Goal: Task Accomplishment & Management: Complete application form

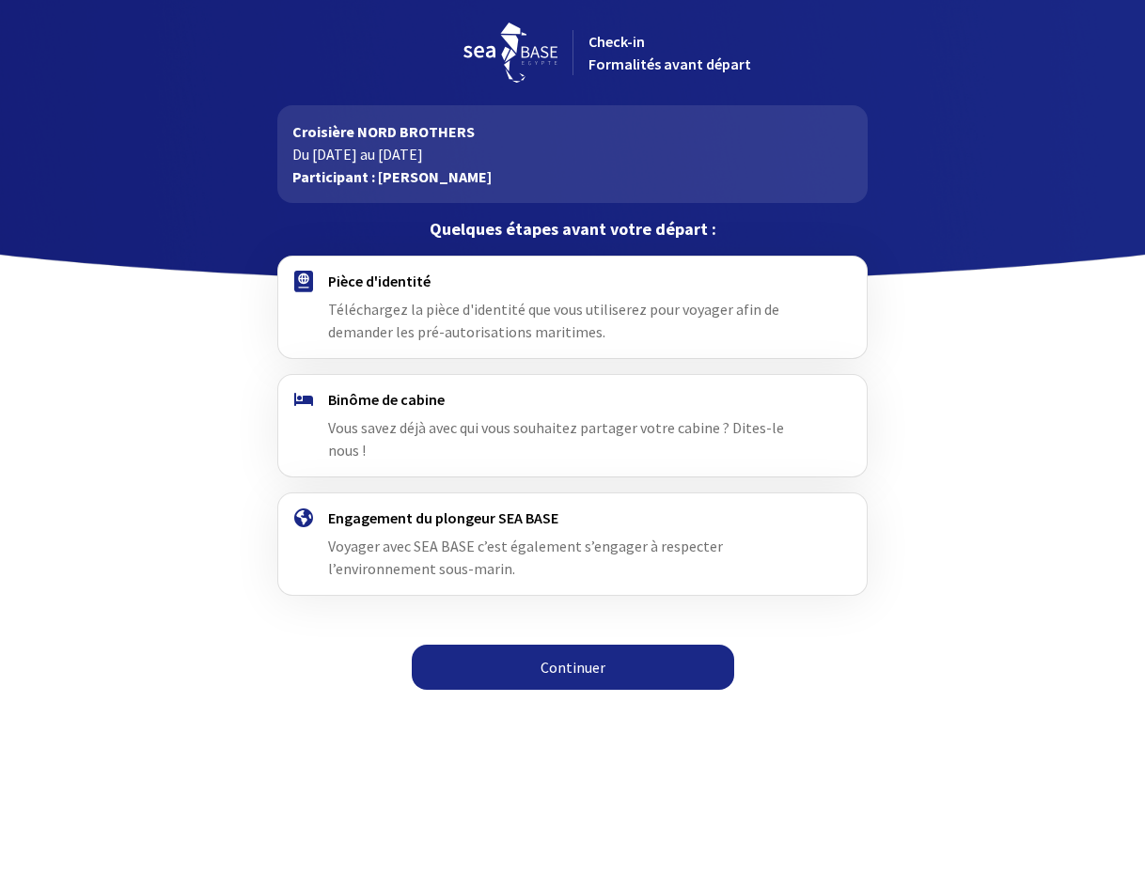
click at [587, 645] on link "Continuer" at bounding box center [573, 667] width 322 height 45
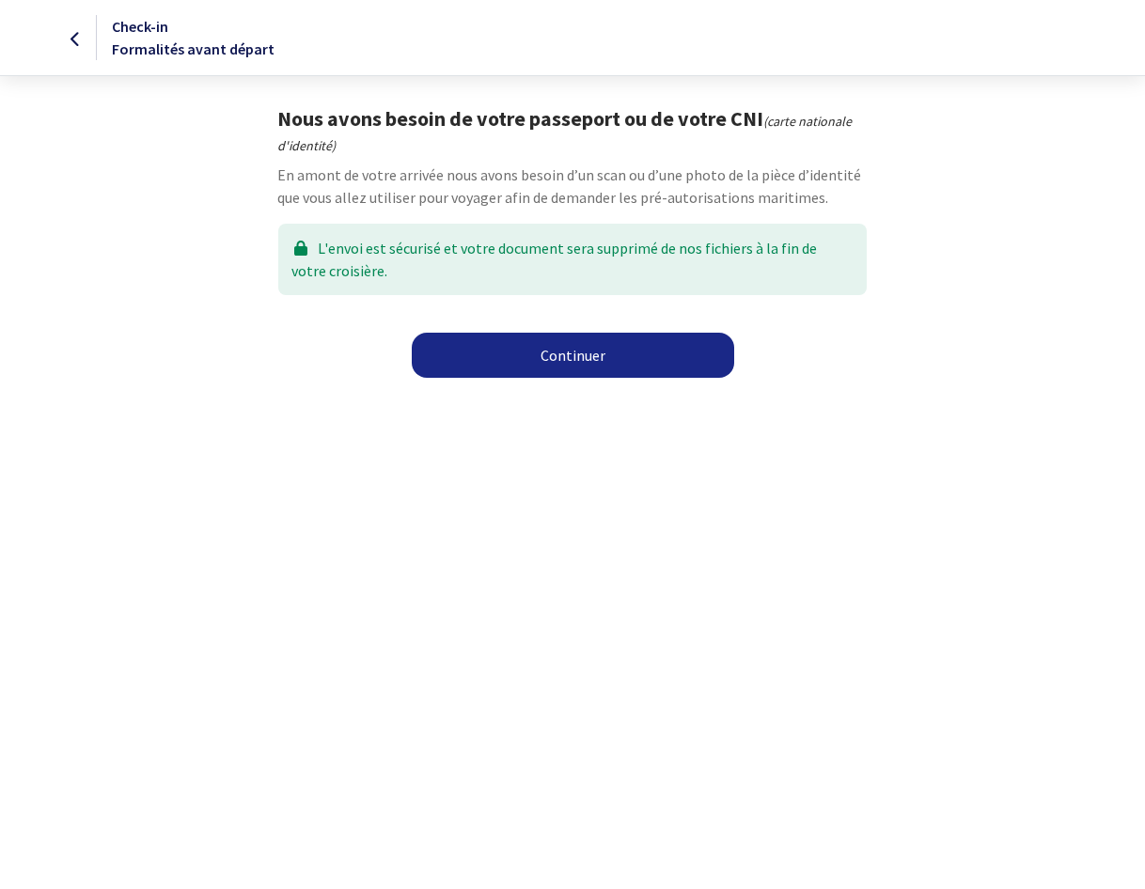
click at [562, 359] on link "Continuer" at bounding box center [573, 355] width 322 height 45
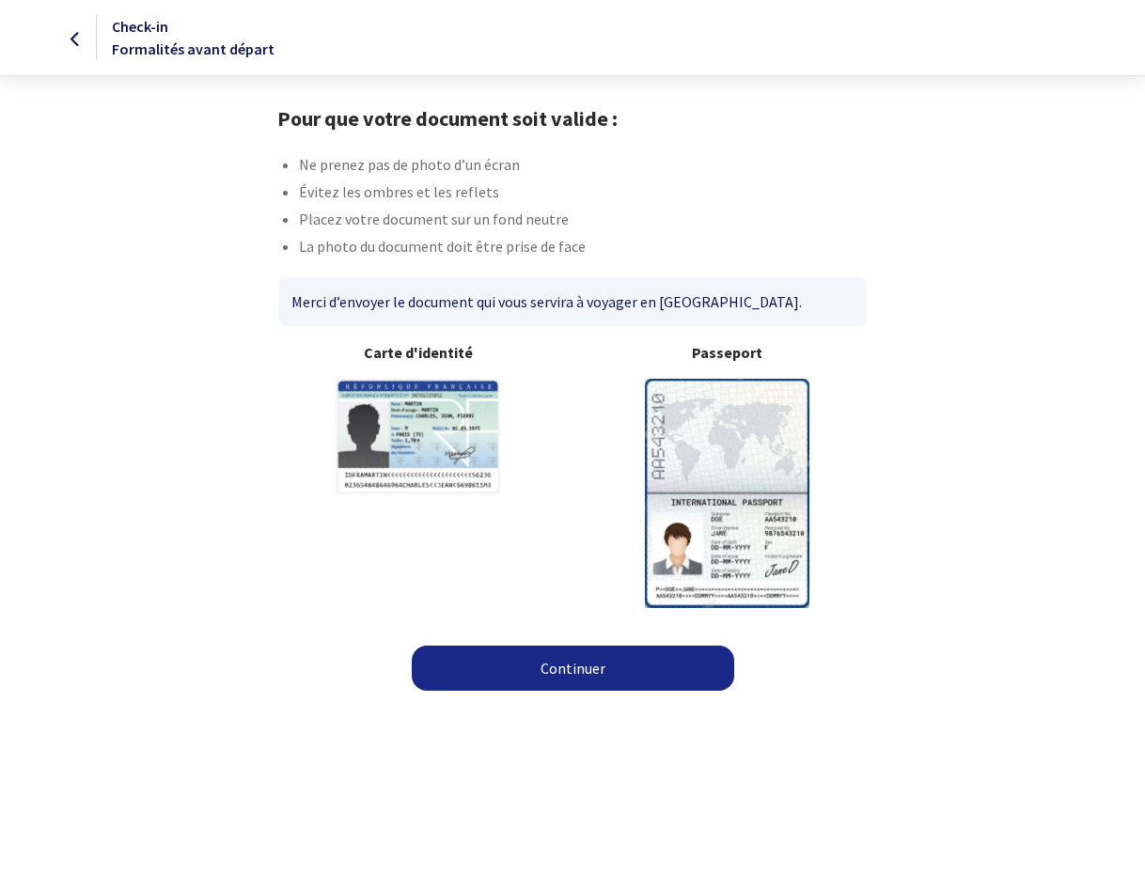
click at [750, 469] on img at bounding box center [727, 493] width 164 height 228
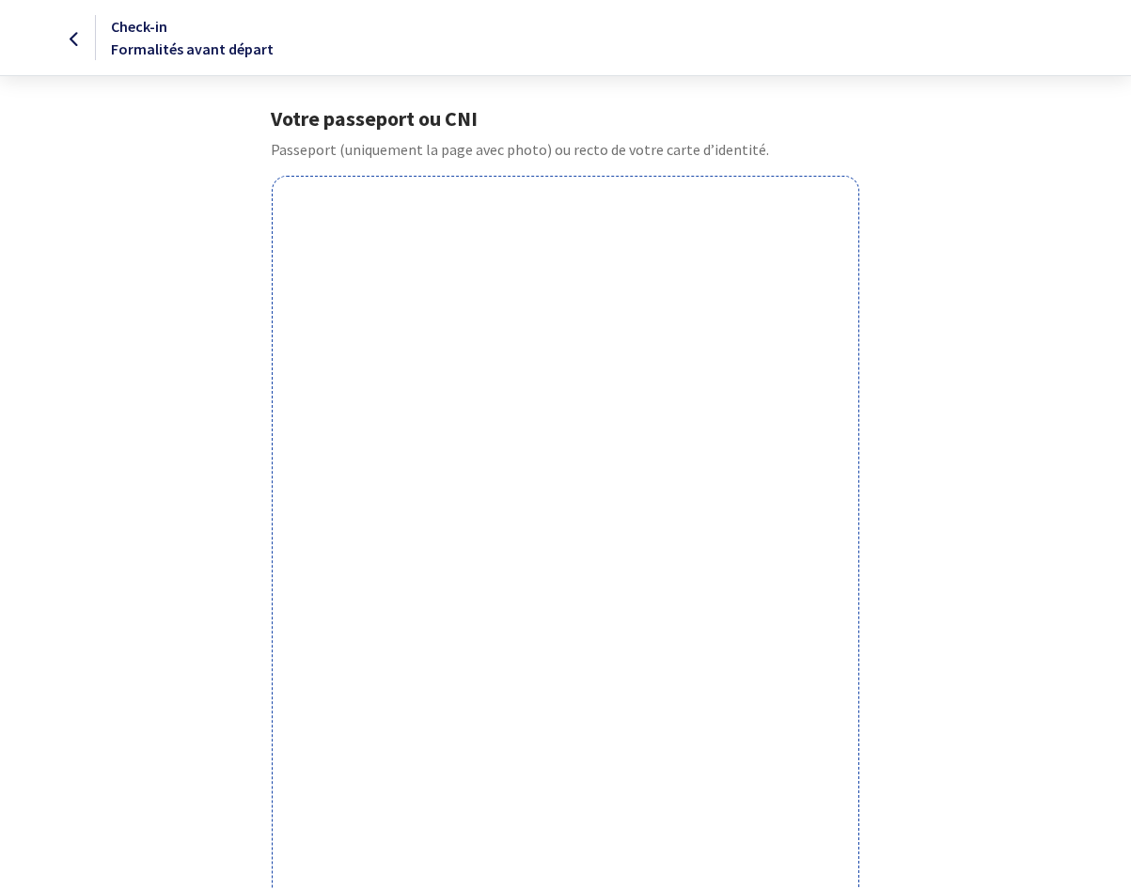
scroll to position [379, 0]
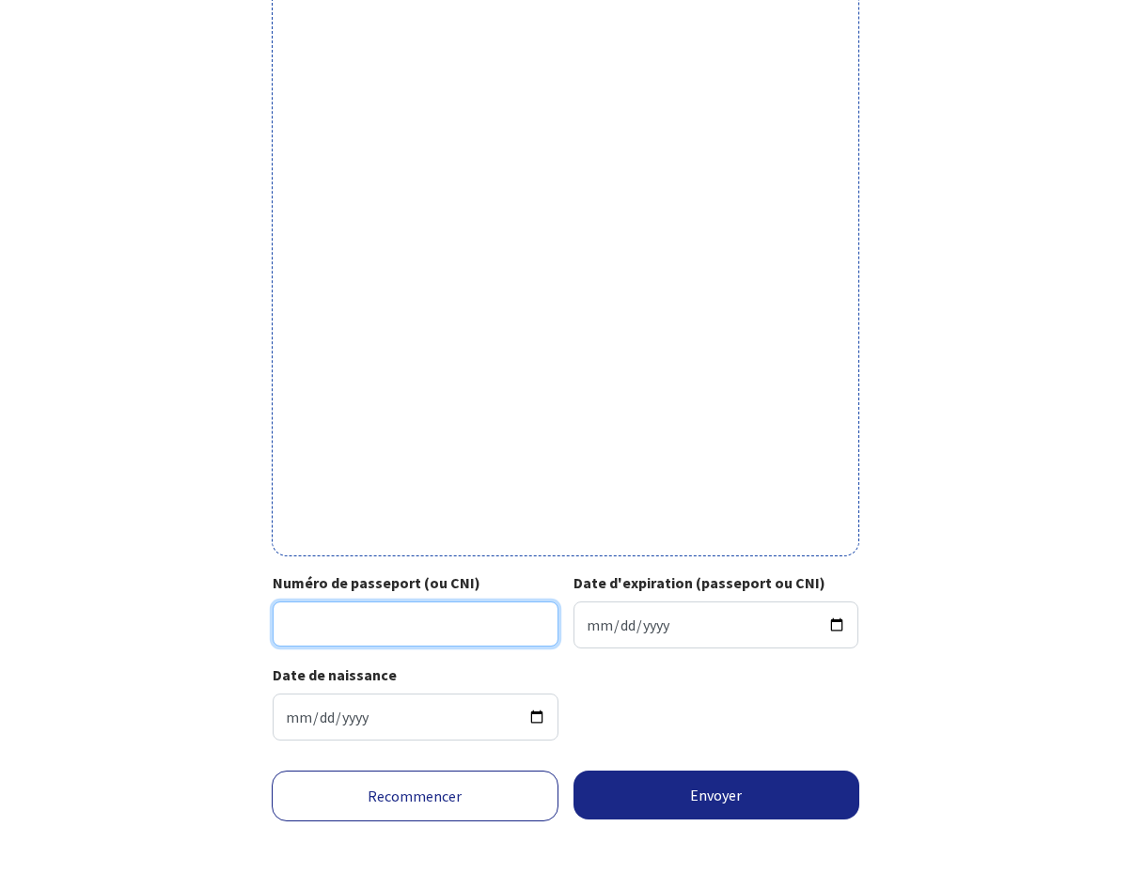
drag, startPoint x: 390, startPoint y: 621, endPoint x: 419, endPoint y: 614, distance: 30.1
click at [390, 621] on input "Numéro de passeport (ou CNI)" at bounding box center [416, 624] width 286 height 45
type input "23DK"
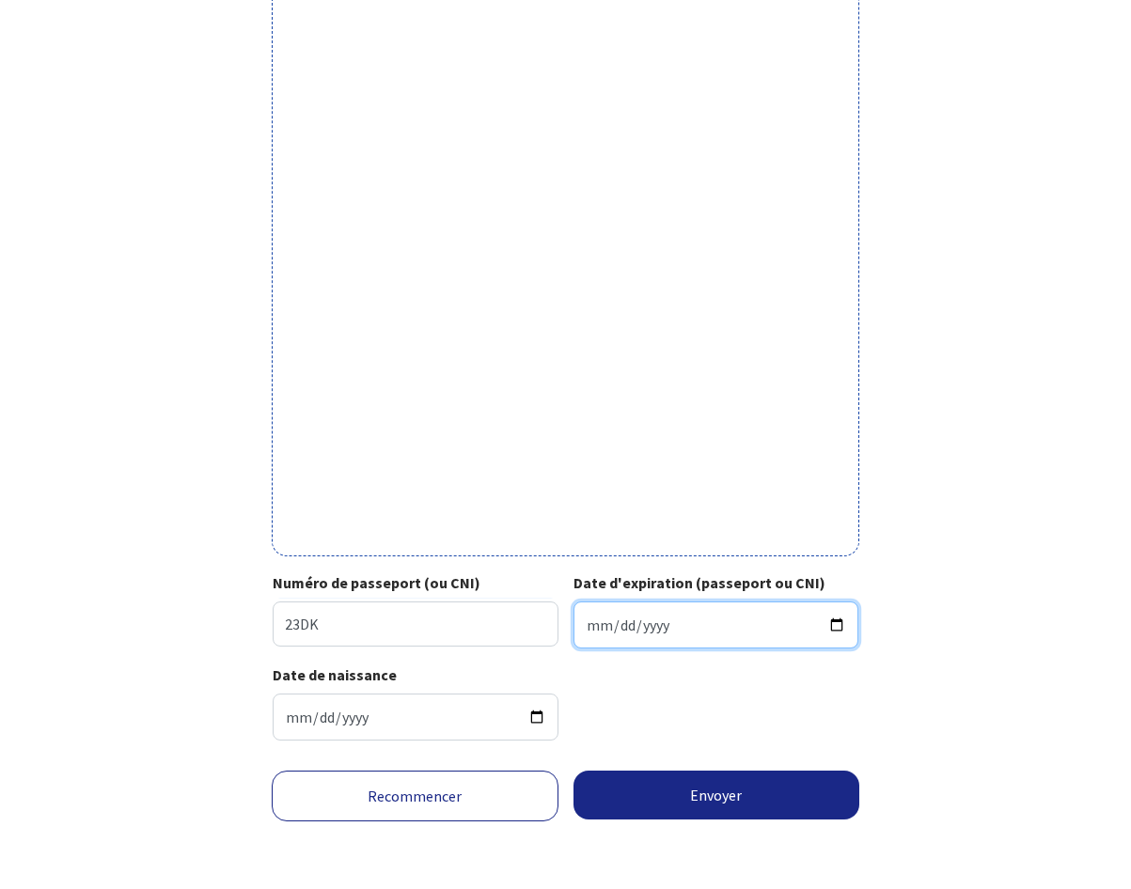
click at [671, 622] on input "Date d'expiration (passeport ou CNI)" at bounding box center [716, 625] width 286 height 47
click at [700, 618] on input "Date d'expiration (passeport ou CNI)" at bounding box center [716, 625] width 286 height 47
type input "2033-04-18"
click at [650, 669] on div "Date de naissance 1962-05-13" at bounding box center [566, 710] width 586 height 92
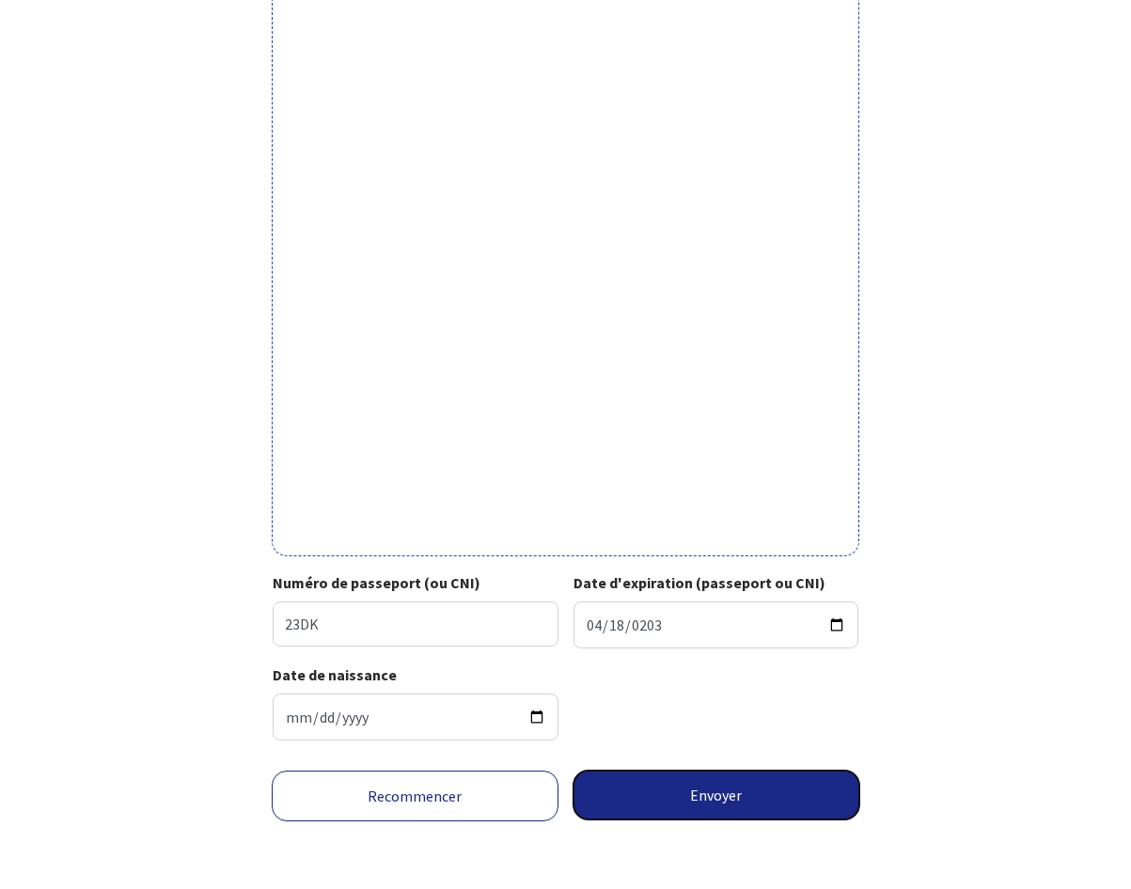
click at [720, 789] on button "Envoyer" at bounding box center [716, 795] width 287 height 49
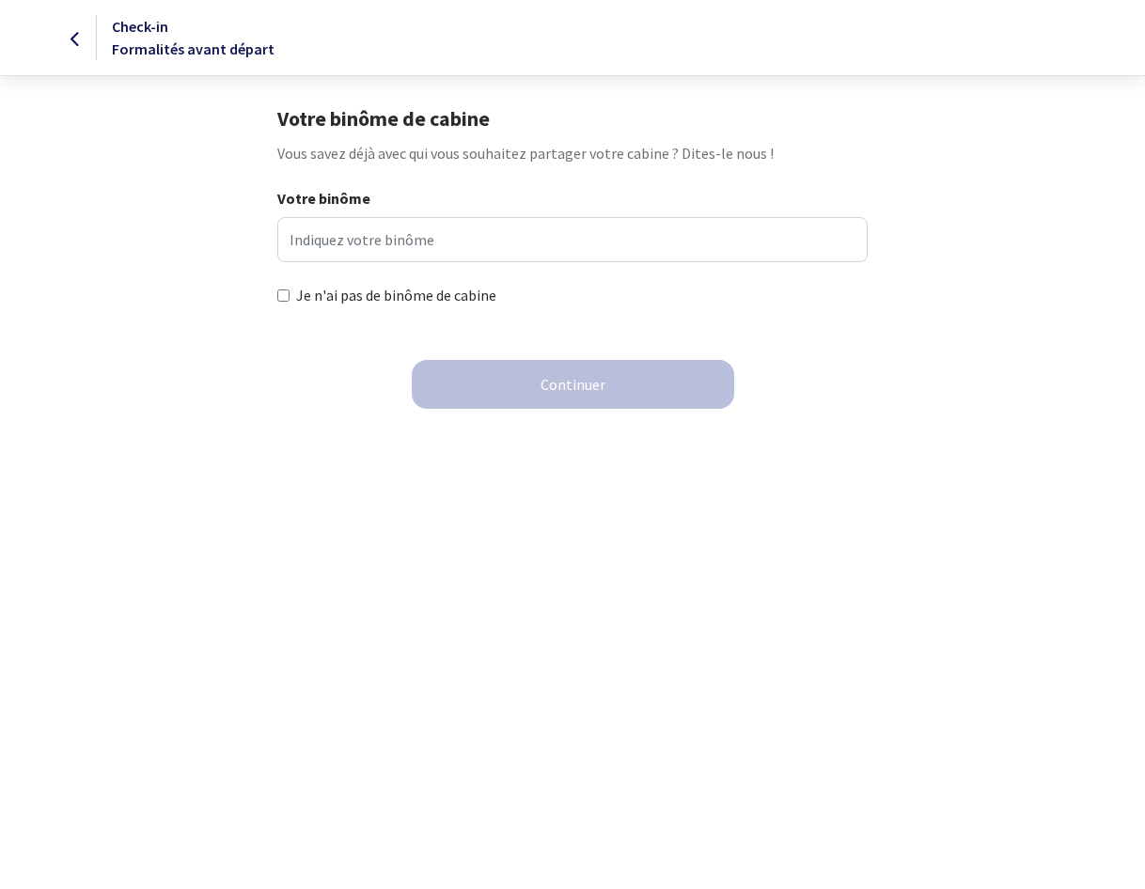
click at [285, 299] on input "Je n'ai pas de binôme de cabine" at bounding box center [283, 295] width 12 height 12
checkbox input "true"
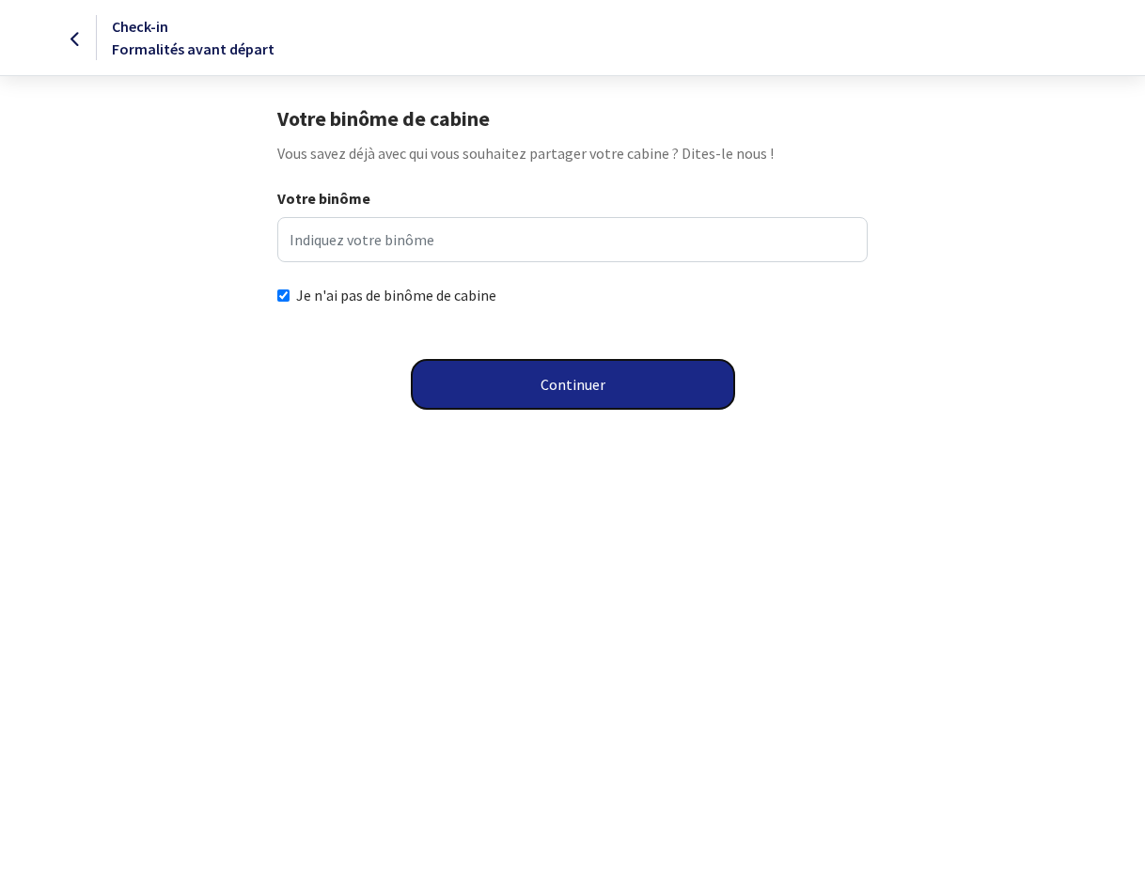
click at [587, 386] on button "Continuer" at bounding box center [573, 384] width 322 height 49
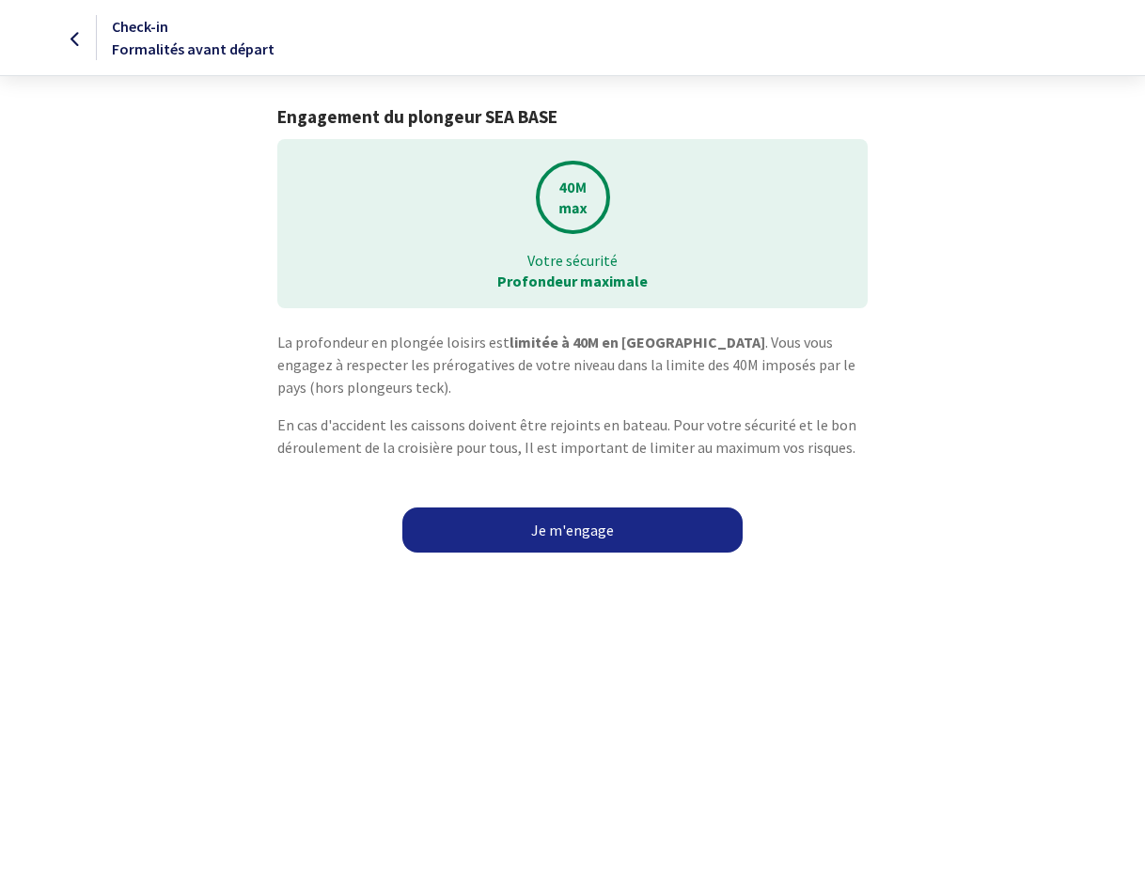
click at [578, 526] on link "Je m'engage" at bounding box center [572, 530] width 340 height 45
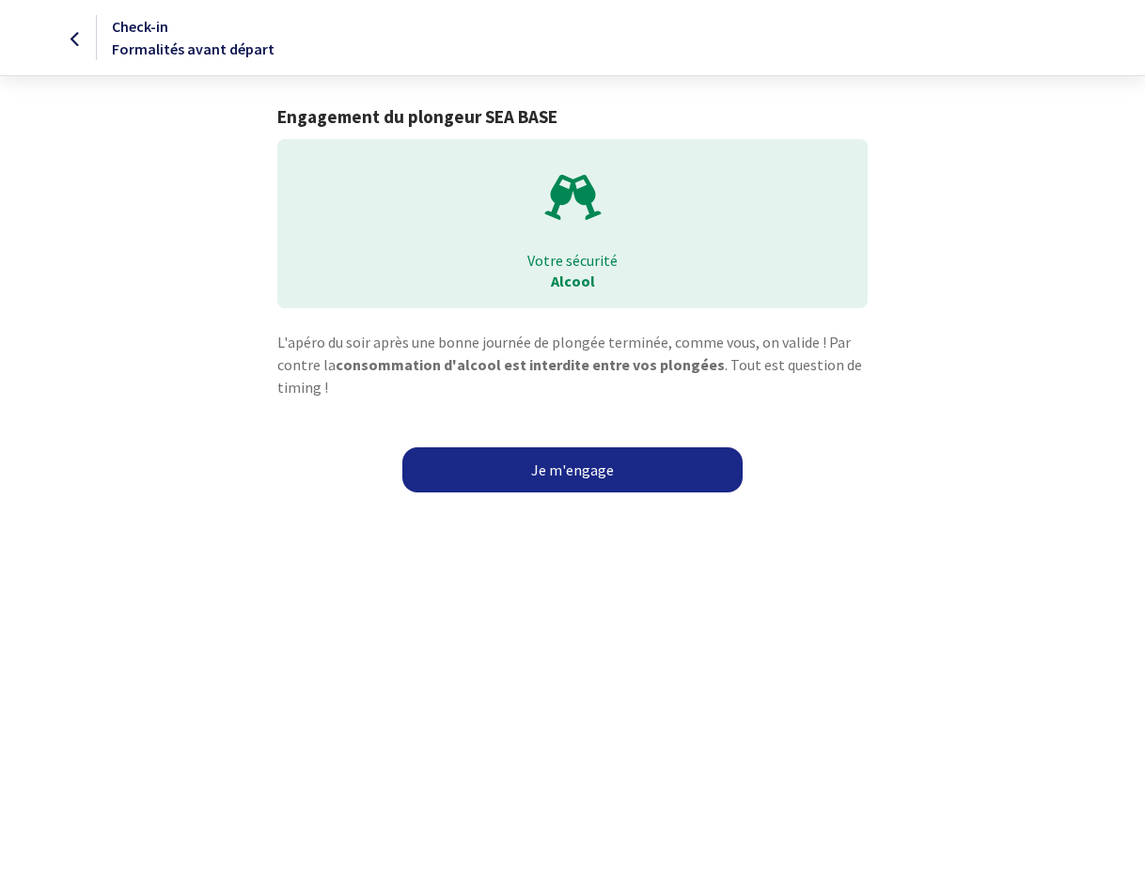
click at [592, 470] on link "Je m'engage" at bounding box center [572, 469] width 340 height 45
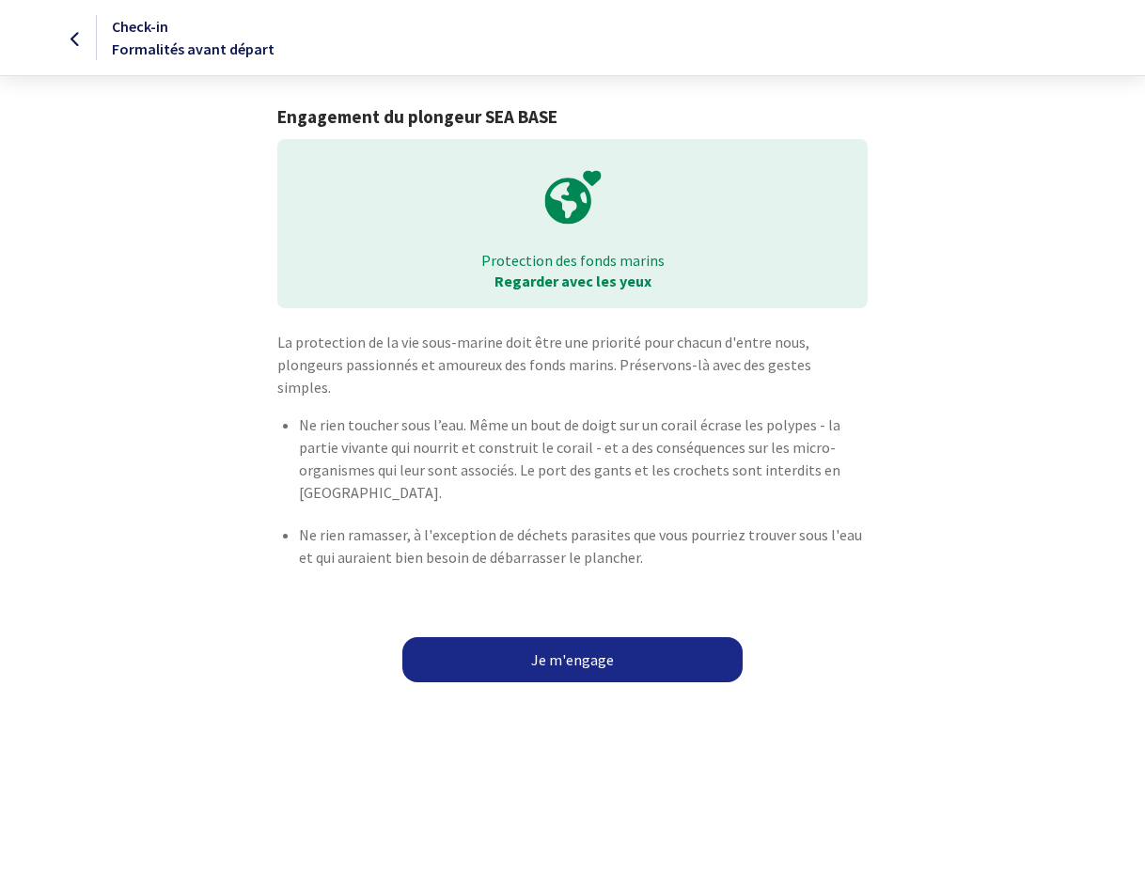
click at [555, 637] on link "Je m'engage" at bounding box center [572, 659] width 340 height 45
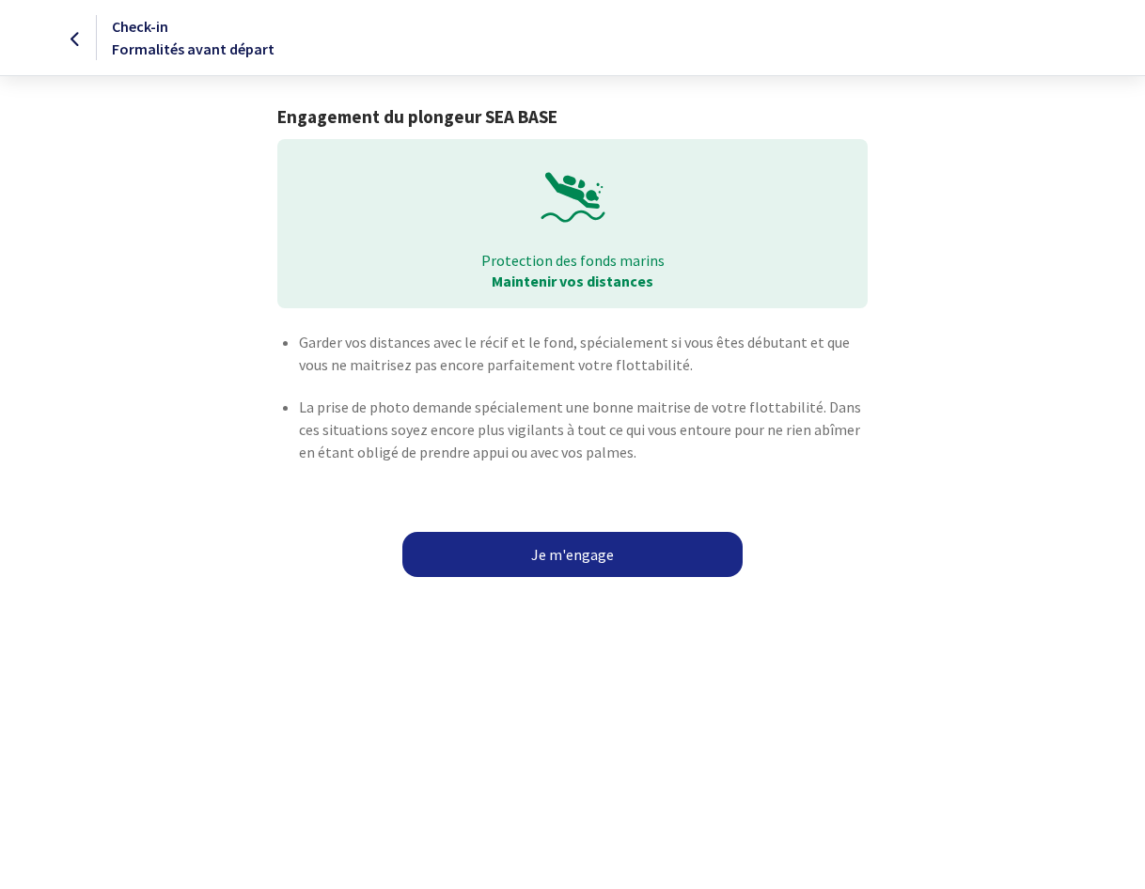
click at [571, 551] on link "Je m'engage" at bounding box center [572, 554] width 340 height 45
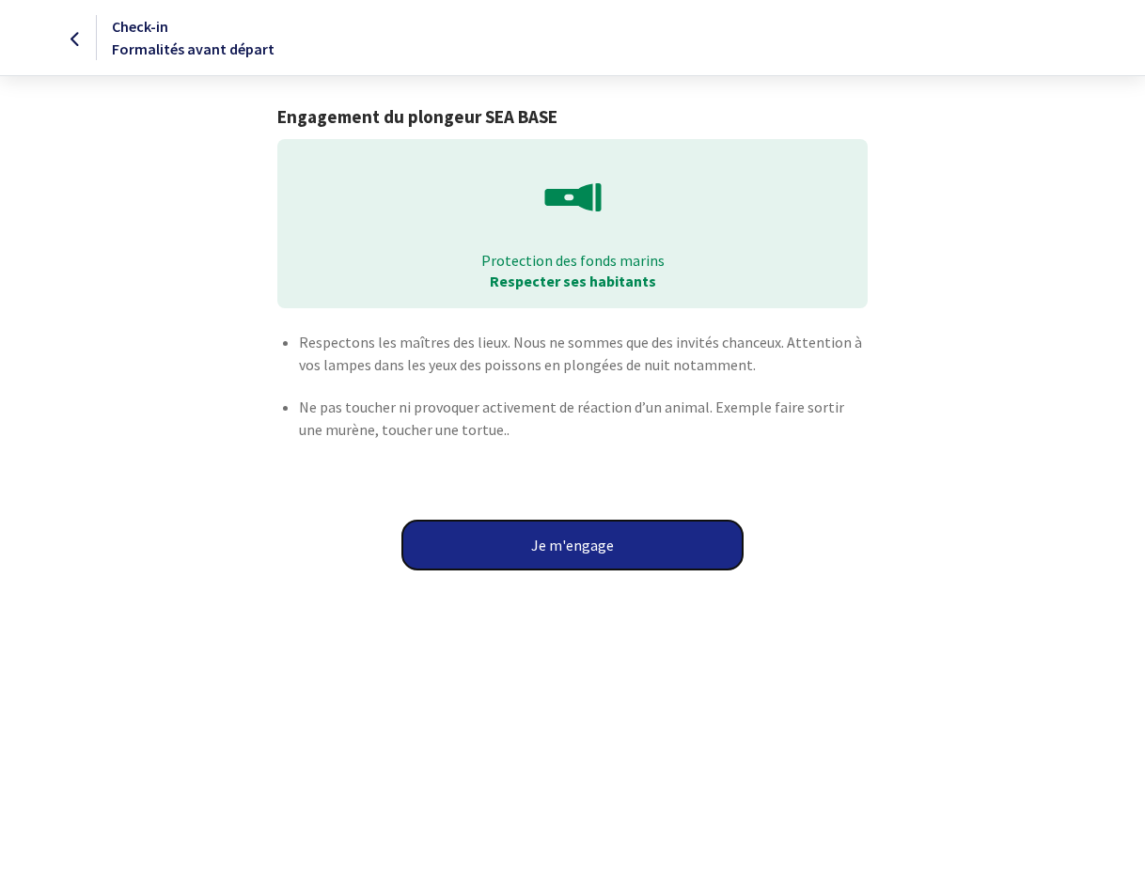
click at [573, 552] on button "Je m'engage" at bounding box center [572, 545] width 340 height 49
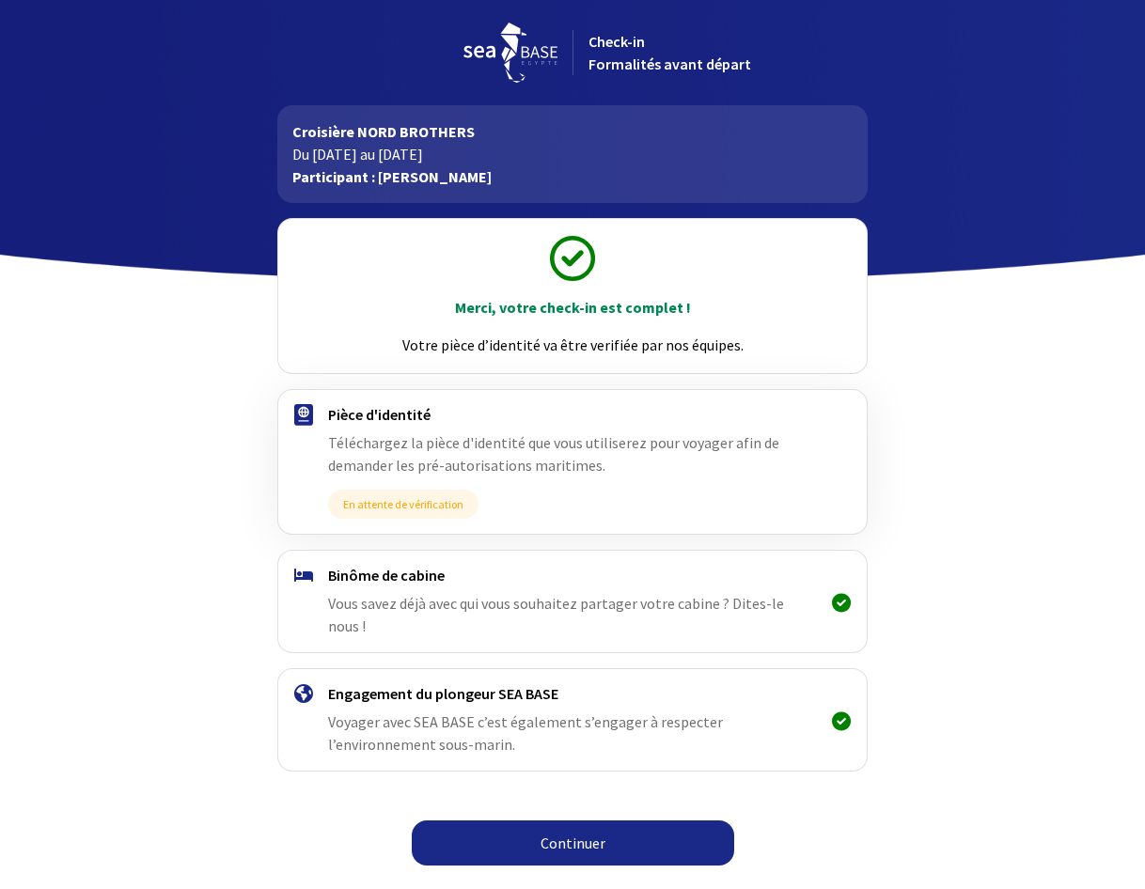
click at [566, 822] on link "Continuer" at bounding box center [573, 843] width 322 height 45
click at [611, 821] on link "Continuer" at bounding box center [573, 843] width 322 height 45
